Goal: Task Accomplishment & Management: Manage account settings

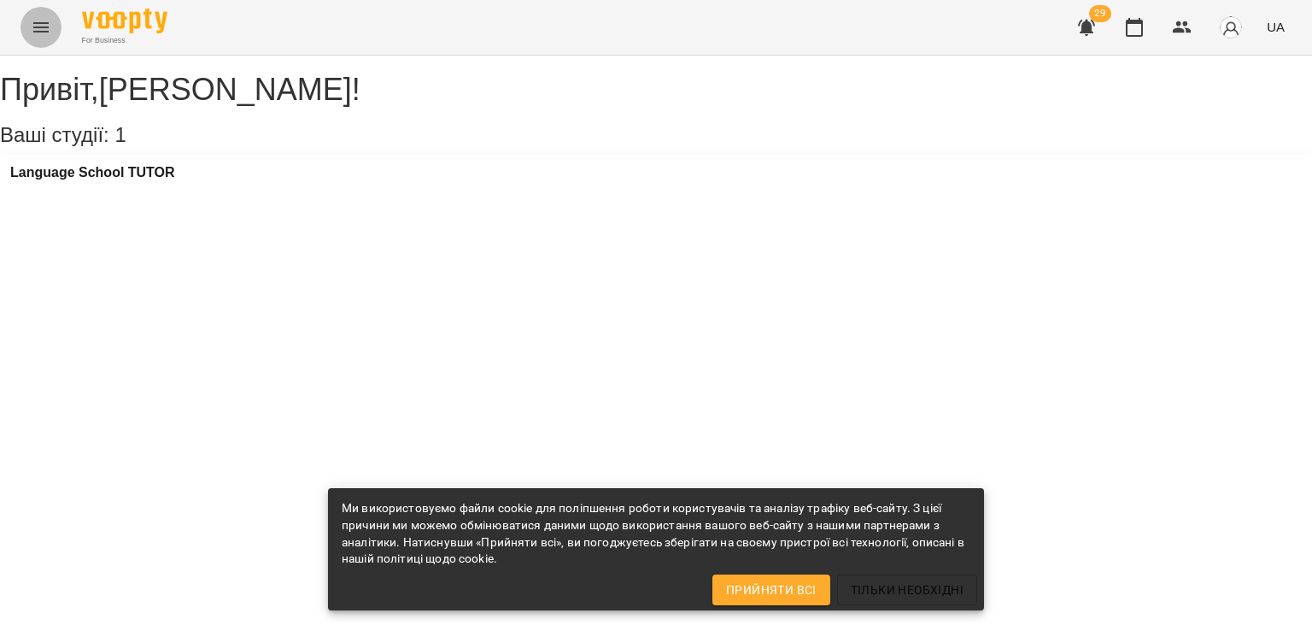
click at [40, 27] on icon "Menu" at bounding box center [40, 27] width 15 height 10
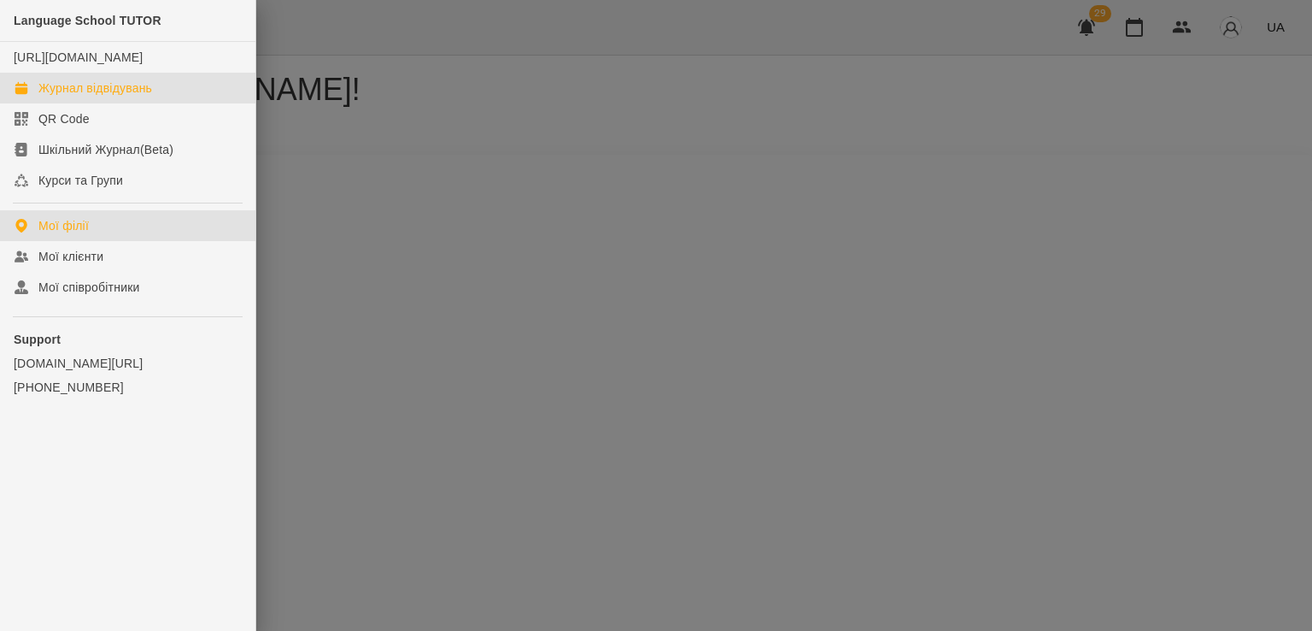
click at [48, 93] on div "Журнал відвідувань" at bounding box center [95, 87] width 114 height 17
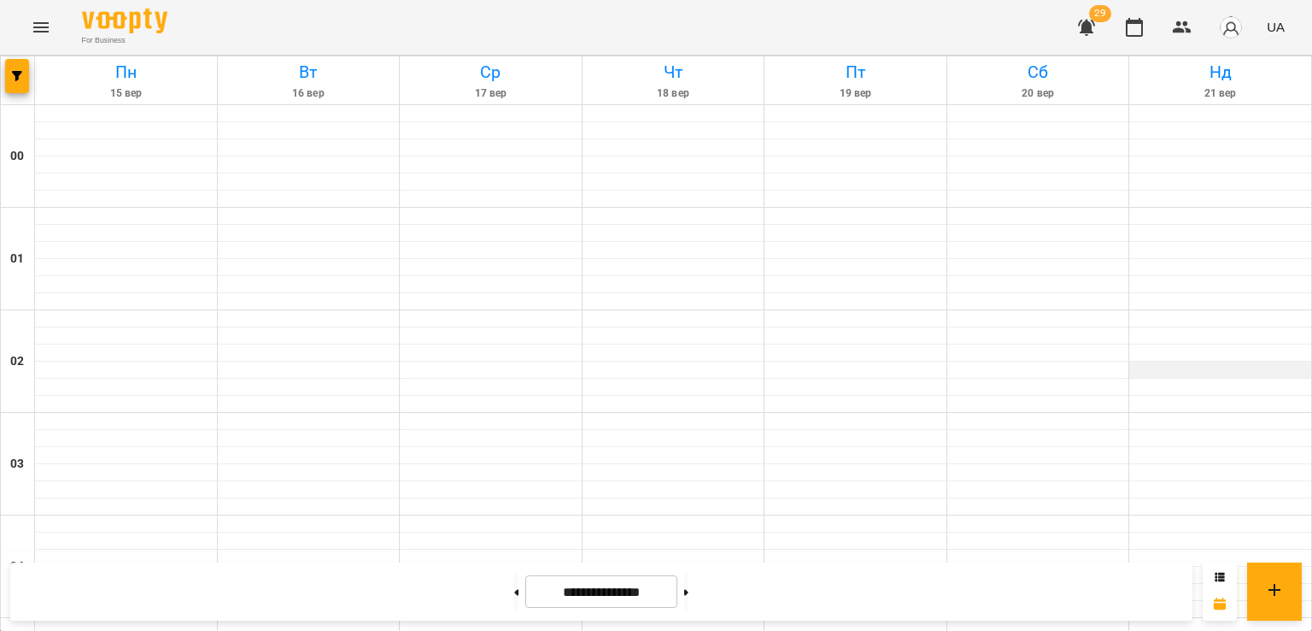
scroll to position [940, 0]
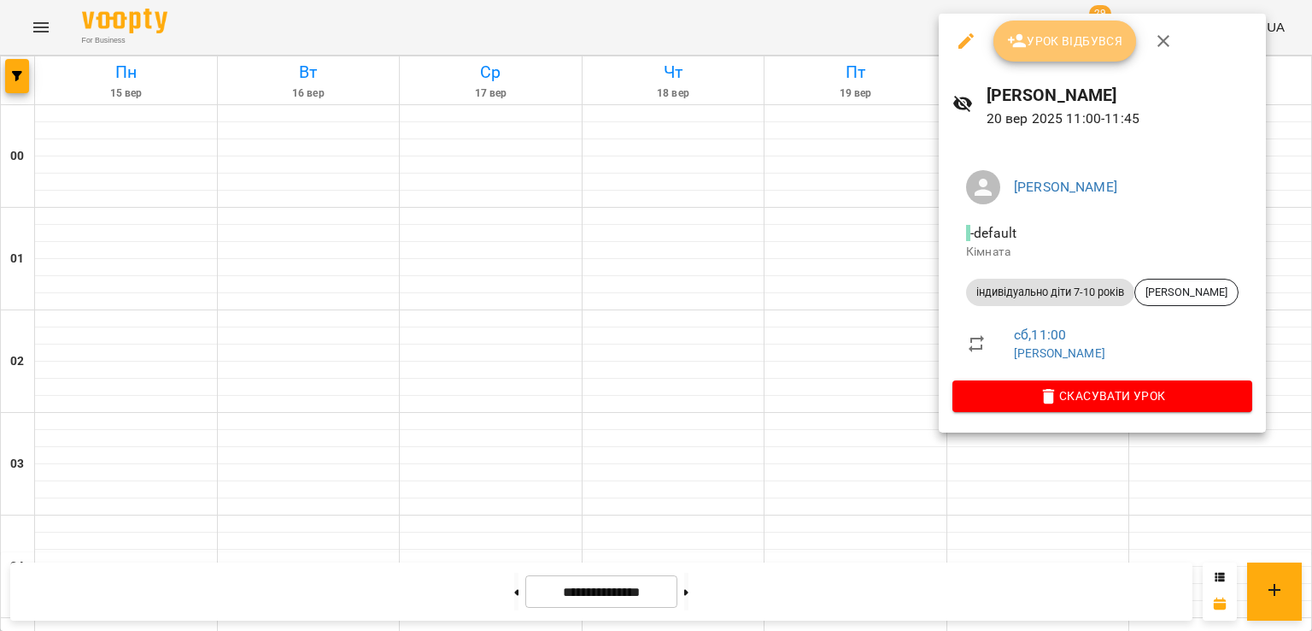
click at [1076, 32] on span "Урок відбувся" at bounding box center [1065, 41] width 116 height 21
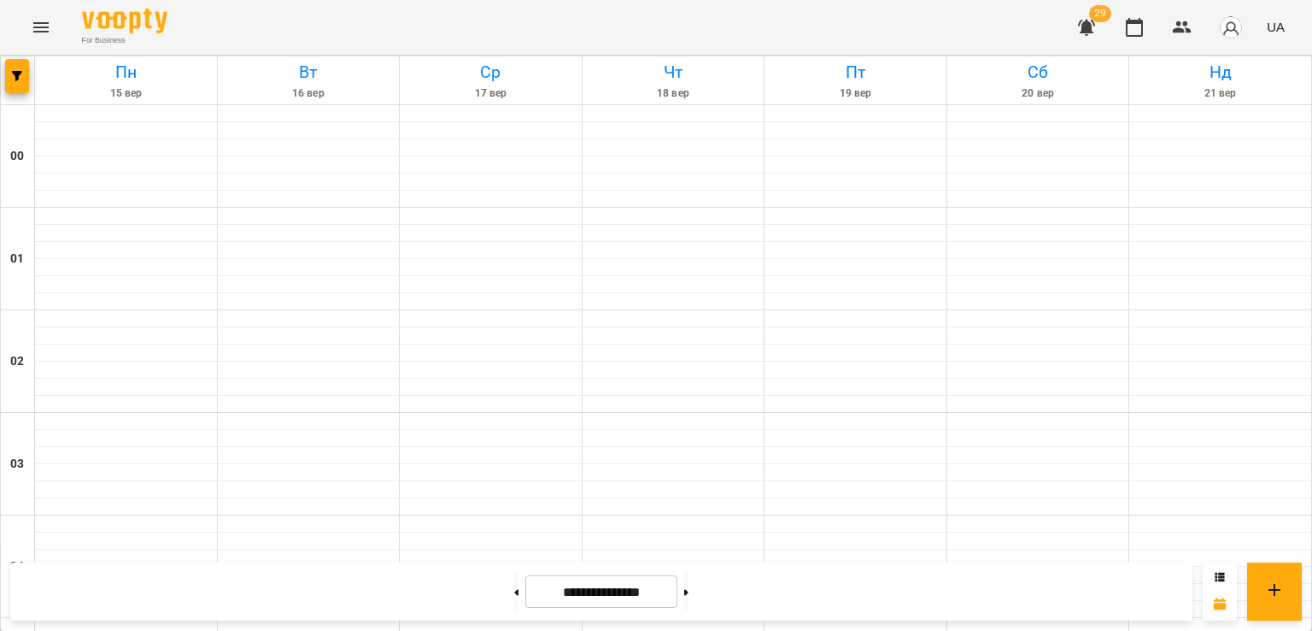
scroll to position [1880, 0]
click at [689, 592] on icon at bounding box center [686, 592] width 4 height 6
type input "**********"
